Goal: Task Accomplishment & Management: Complete application form

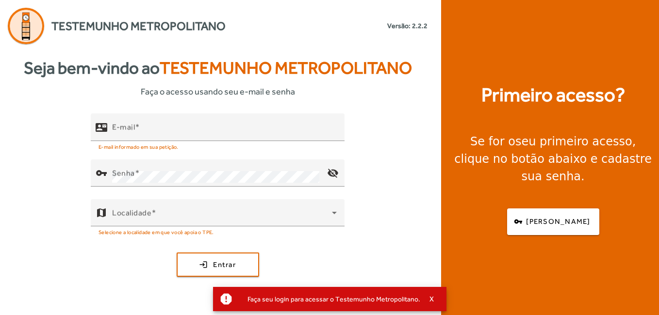
click at [594, 244] on div "Primeiro acesso? Se for o seu primeiro acesso , clique no botão abaixo e cadast…" at bounding box center [553, 157] width 224 height 315
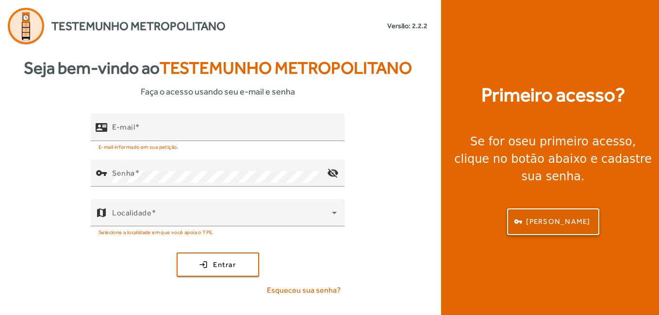
click at [559, 217] on span "[PERSON_NAME]" at bounding box center [558, 221] width 64 height 11
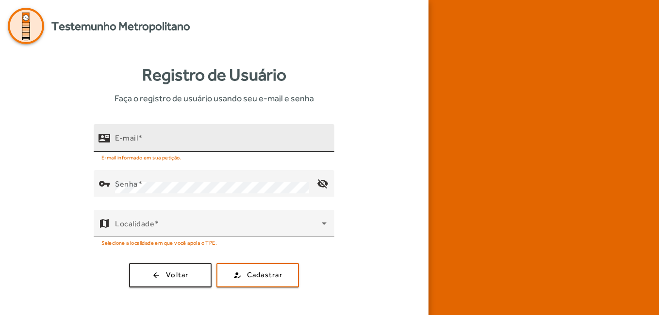
click at [239, 132] on div "E-mail" at bounding box center [221, 138] width 212 height 28
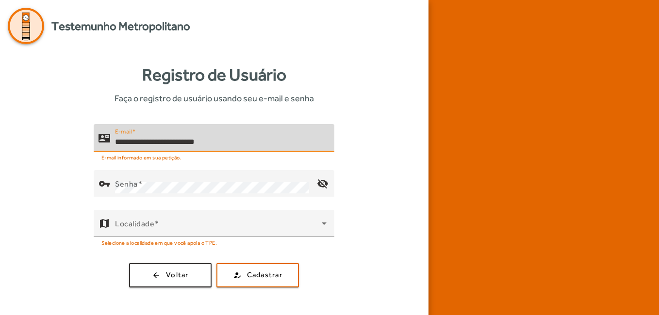
type input "**********"
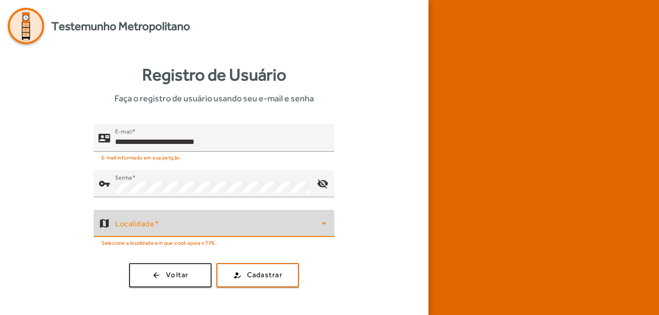
click at [302, 224] on span at bounding box center [218, 228] width 207 height 12
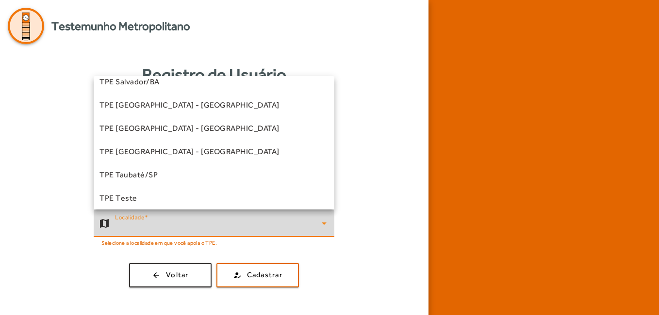
scroll to position [270, 0]
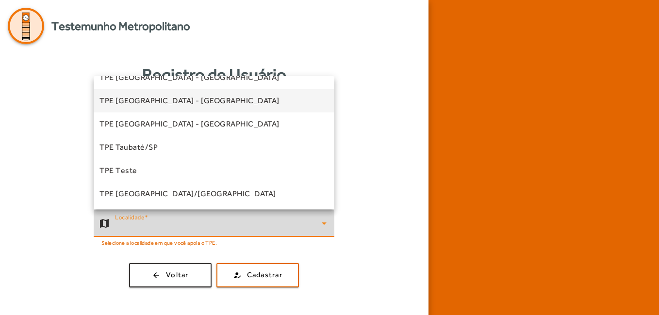
click at [235, 103] on mat-option "TPE [GEOGRAPHIC_DATA] - [GEOGRAPHIC_DATA]" at bounding box center [214, 100] width 241 height 23
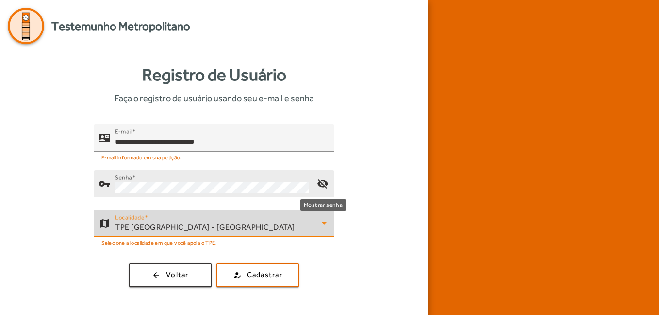
click at [328, 186] on mat-icon "visibility_off" at bounding box center [322, 183] width 23 height 23
